Goal: Information Seeking & Learning: Learn about a topic

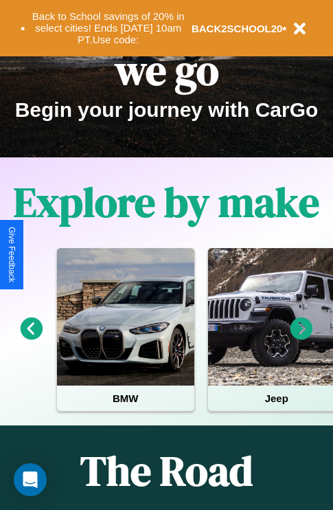
scroll to position [212, 0]
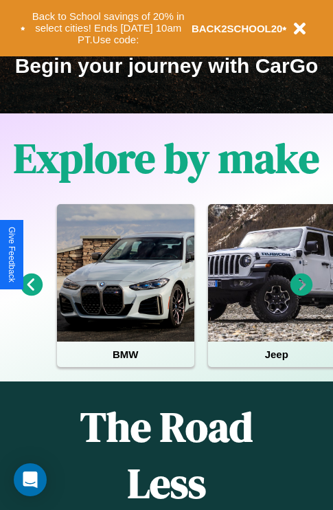
click at [302, 294] on icon at bounding box center [302, 285] width 23 height 23
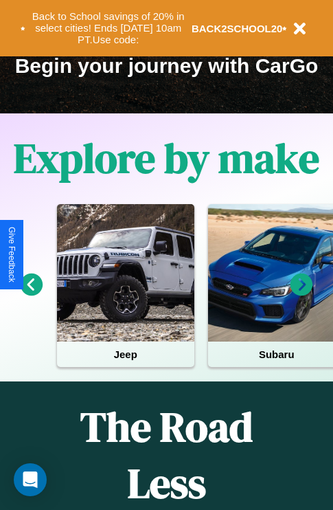
click at [302, 294] on icon at bounding box center [302, 285] width 23 height 23
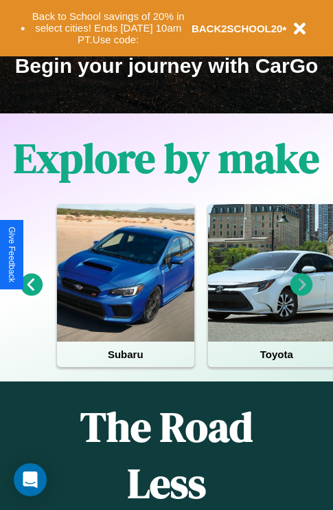
click at [31, 294] on icon at bounding box center [32, 285] width 23 height 23
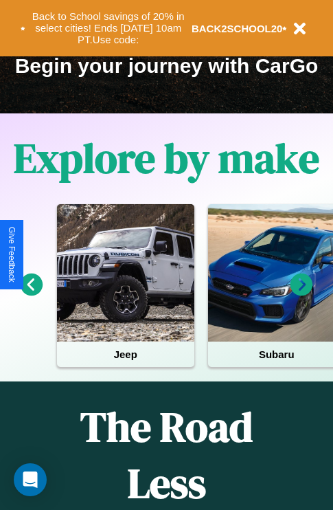
click at [302, 294] on icon at bounding box center [302, 285] width 23 height 23
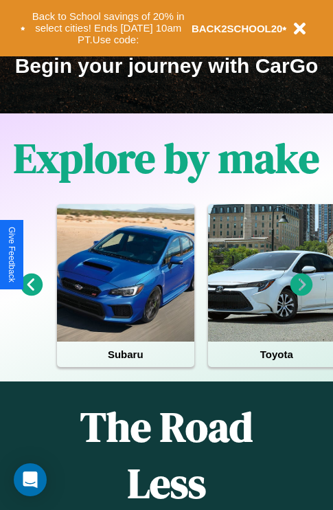
click at [302, 294] on icon at bounding box center [302, 285] width 23 height 23
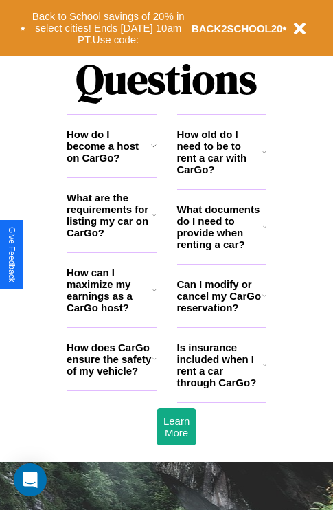
scroll to position [1665, 0]
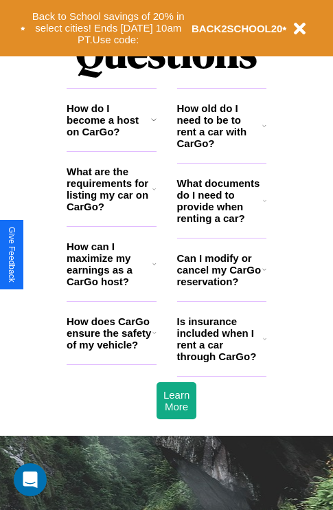
click at [111, 211] on h3 "What are the requirements for listing my car on CarGo?" at bounding box center [110, 189] width 86 height 47
click at [221, 223] on h3 "What documents do I need to provide when renting a car?" at bounding box center [220, 200] width 87 height 47
click at [153, 125] on icon at bounding box center [153, 119] width 5 height 11
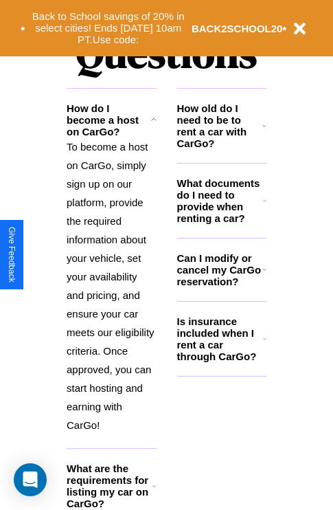
click at [221, 148] on h3 "How old do I need to be to rent a car with CarGo?" at bounding box center [220, 125] width 86 height 47
